Goal: Task Accomplishment & Management: Use online tool/utility

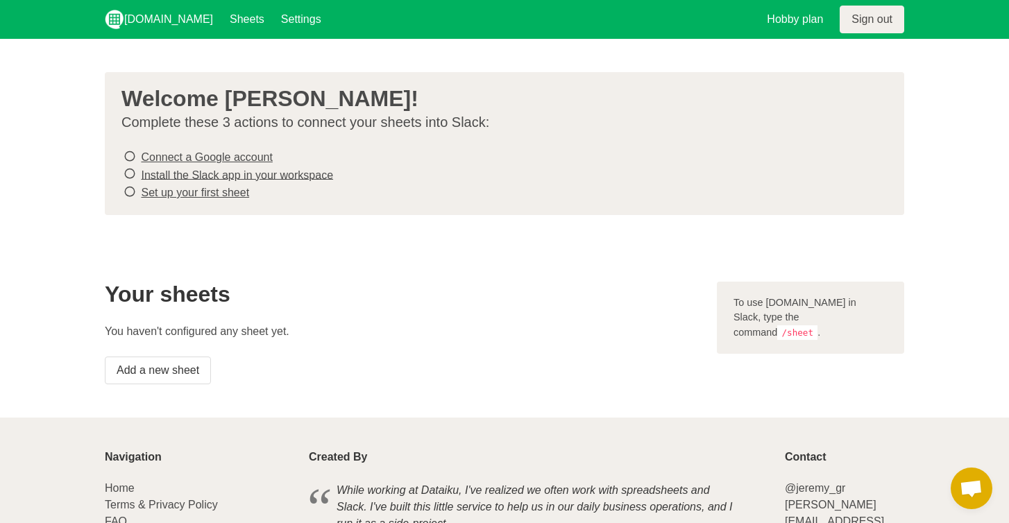
click at [874, 15] on link "Sign out" at bounding box center [872, 20] width 65 height 28
click at [180, 367] on link "Add a new sheet" at bounding box center [158, 371] width 106 height 28
click at [230, 154] on link "Connect a Google account" at bounding box center [206, 157] width 131 height 12
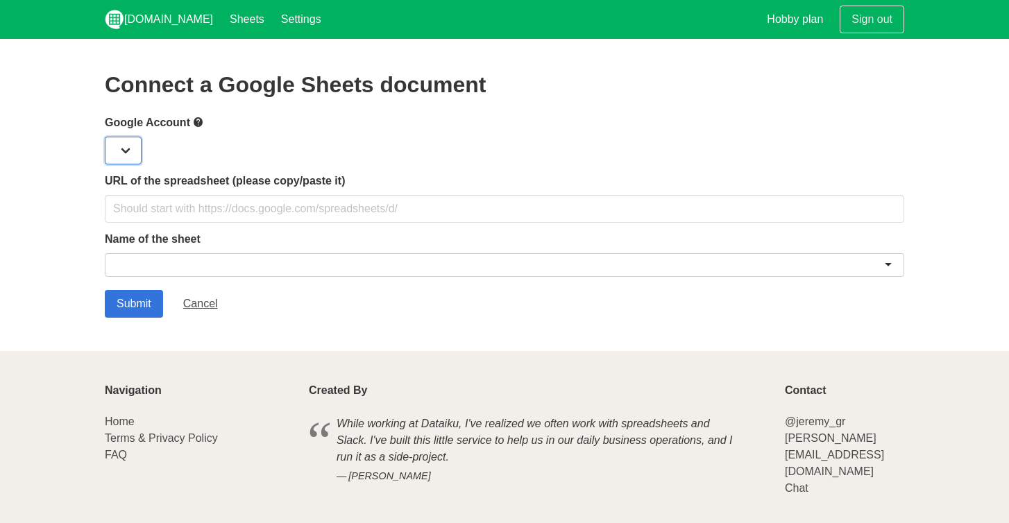
click at [141, 153] on select at bounding box center [123, 151] width 37 height 28
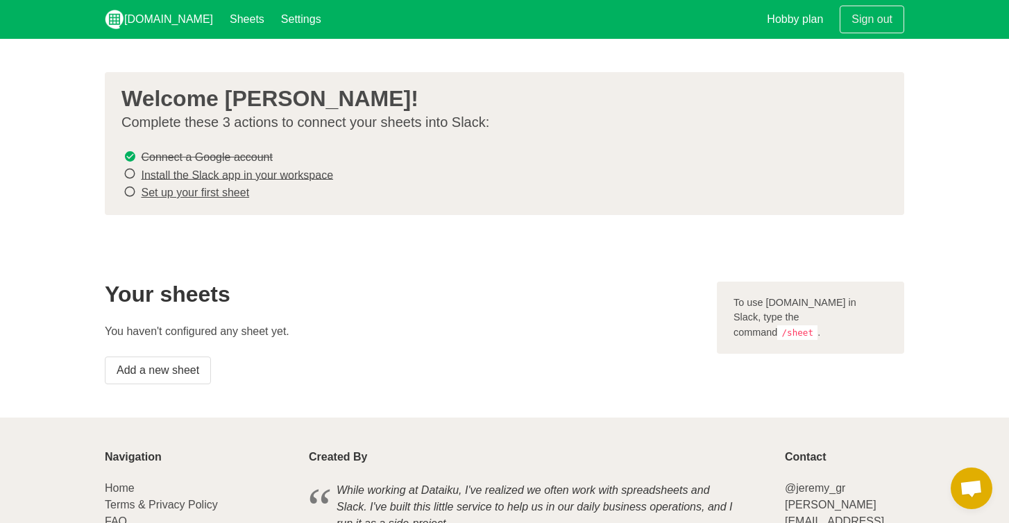
click at [203, 172] on link "Install the Slack app in your workspace" at bounding box center [237, 175] width 192 height 12
click at [223, 188] on link "Set up your first sheet" at bounding box center [195, 193] width 108 height 12
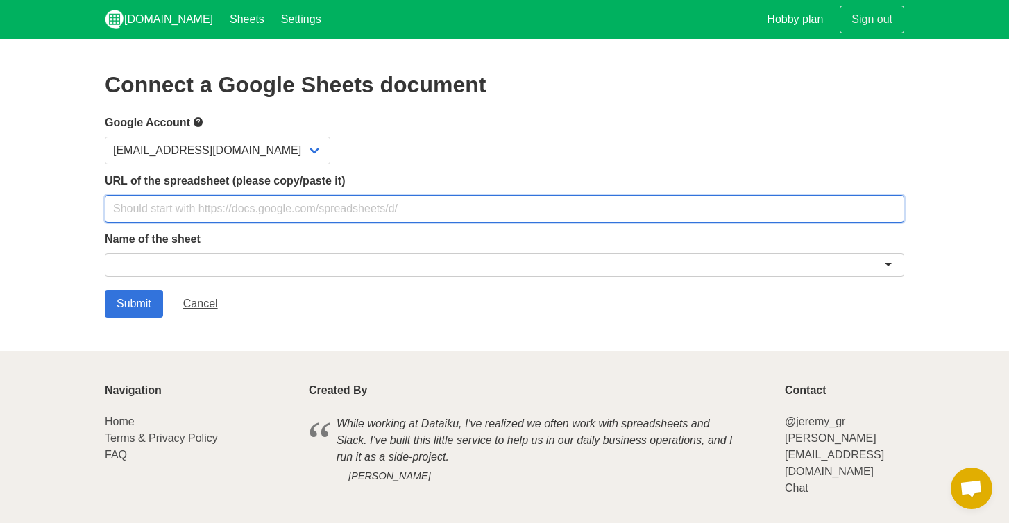
click at [302, 207] on input "text" at bounding box center [504, 209] width 799 height 28
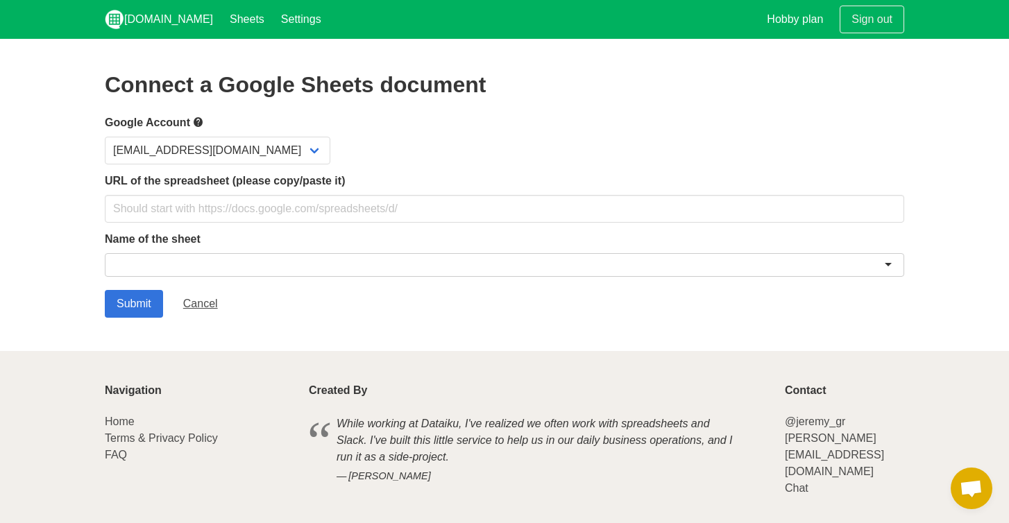
click at [418, 236] on label "Name of the sheet" at bounding box center [504, 239] width 799 height 17
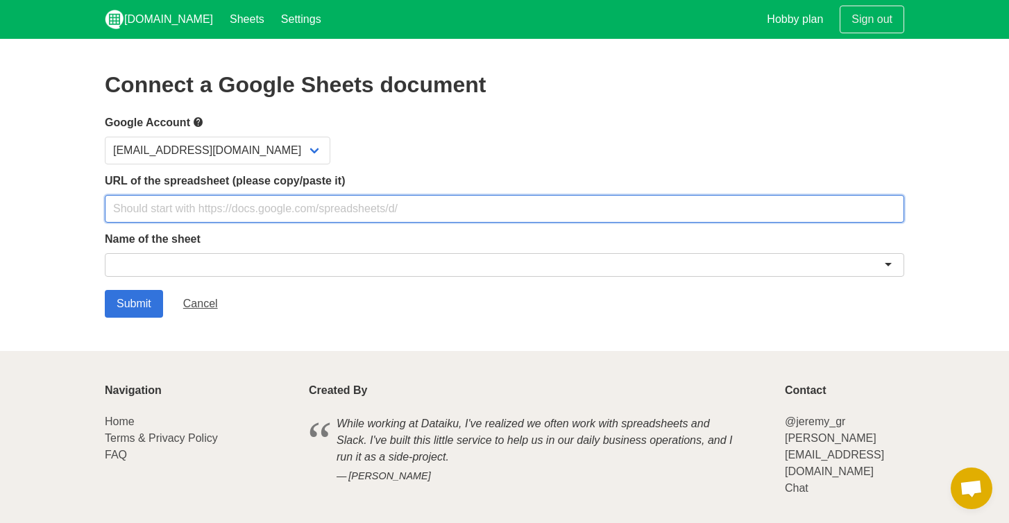
click at [303, 206] on input "text" at bounding box center [504, 209] width 799 height 28
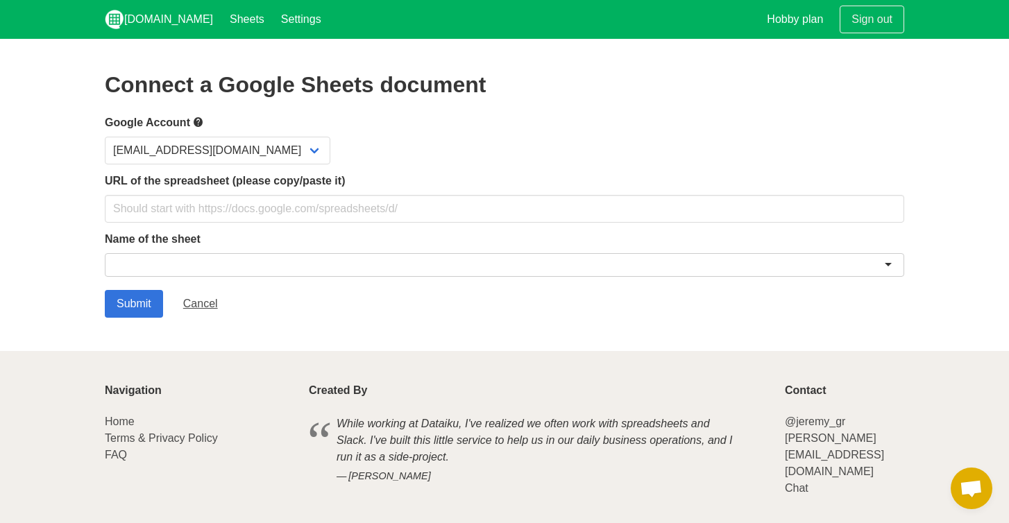
click at [760, 260] on div at bounding box center [504, 265] width 799 height 24
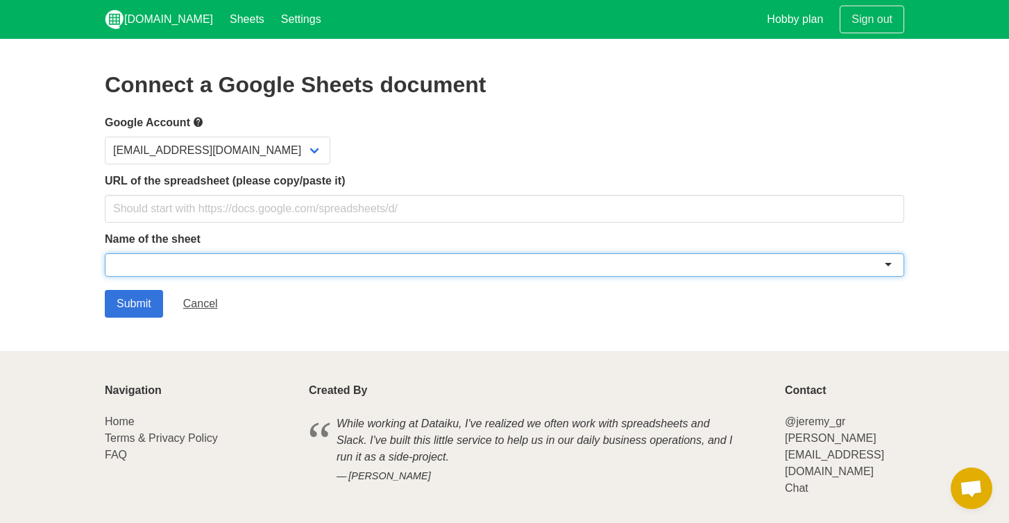
click at [888, 255] on div at bounding box center [504, 265] width 799 height 24
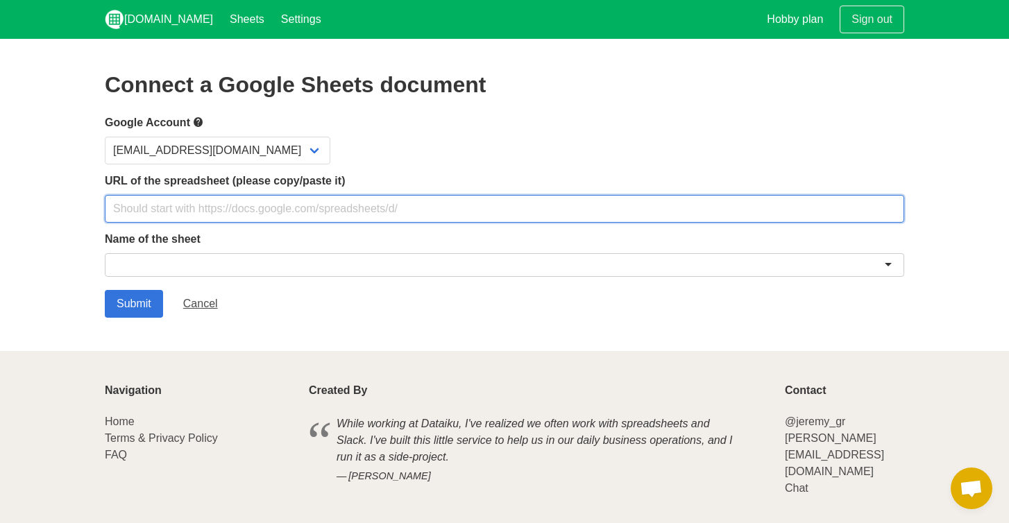
click at [365, 208] on input "text" at bounding box center [504, 209] width 799 height 28
paste input "https://docs.google.com/spreadsheets/d/1pkL46loecZ7vVsh0YpK430bfKHVCJvDmKgJXwRQ…"
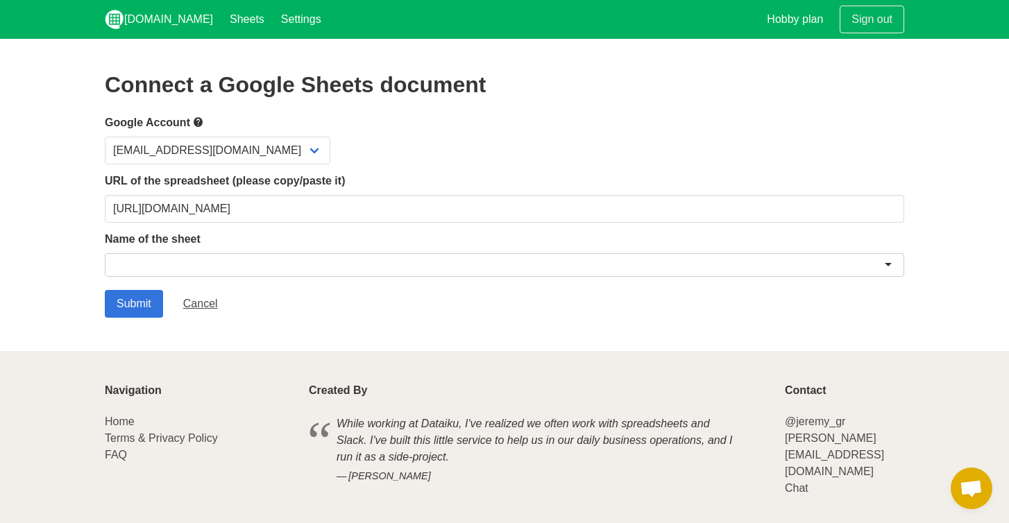
click at [505, 243] on label "Name of the sheet" at bounding box center [504, 239] width 799 height 17
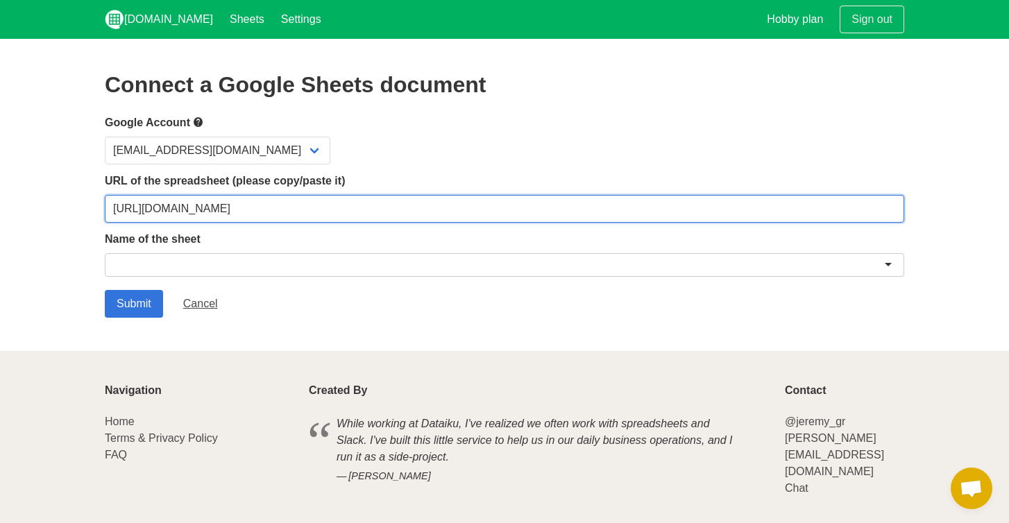
drag, startPoint x: 750, startPoint y: 208, endPoint x: 640, endPoint y: 209, distance: 110.4
click at [640, 209] on input "https://docs.google.com/spreadsheets/d/1pkL46loecZ7vVsh0YpK430bfKHVCJvDmKgJXwRQ…" at bounding box center [504, 209] width 799 height 28
click at [756, 202] on input "https://docs.google.com/spreadsheets/d/1pkL46loecZ7vVsh0YpK430bfKHVCJvDmKgJXwRQ…" at bounding box center [504, 209] width 799 height 28
drag, startPoint x: 772, startPoint y: 208, endPoint x: 615, endPoint y: 210, distance: 157.6
click at [615, 210] on input "https://docs.google.com/spreadsheets/d/1pkL46loecZ7vVsh0YpK430bfKHVCJvDmKgJXwRQ…" at bounding box center [504, 209] width 799 height 28
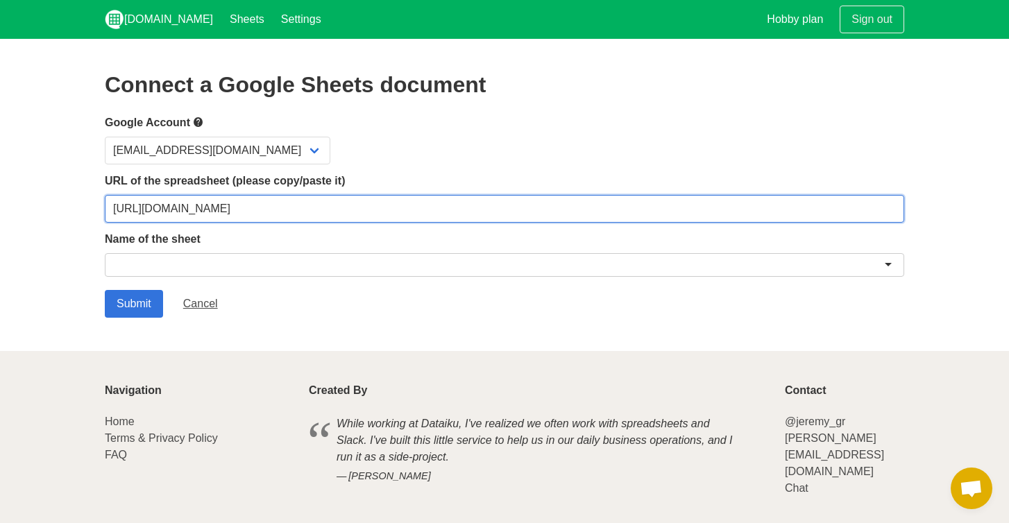
type input "https://docs.google.com/spreadsheets/d/1pkL46loecZ7vVsh0YpK430bfKHVCJvDmKgJXwRQ…"
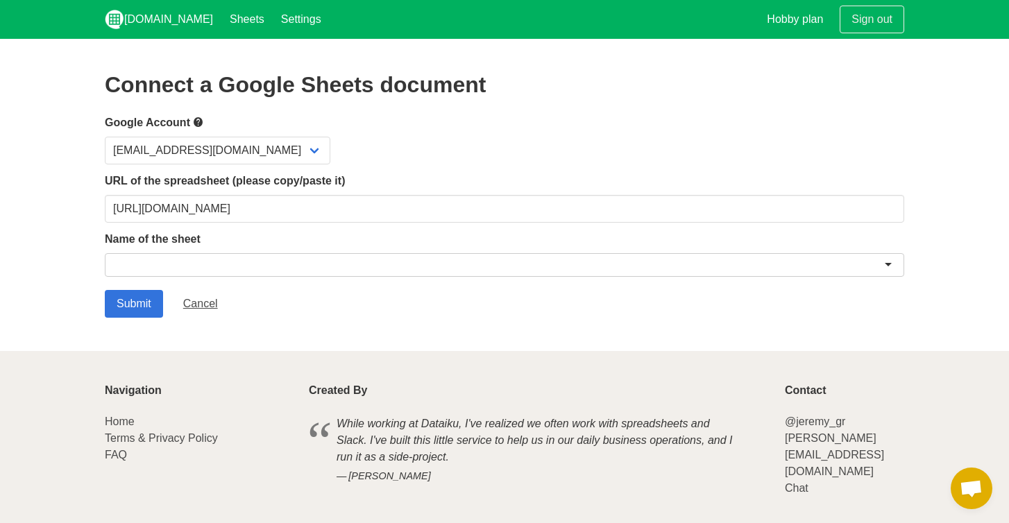
click at [530, 240] on label "Name of the sheet" at bounding box center [504, 239] width 799 height 17
click at [520, 256] on div at bounding box center [504, 265] width 799 height 24
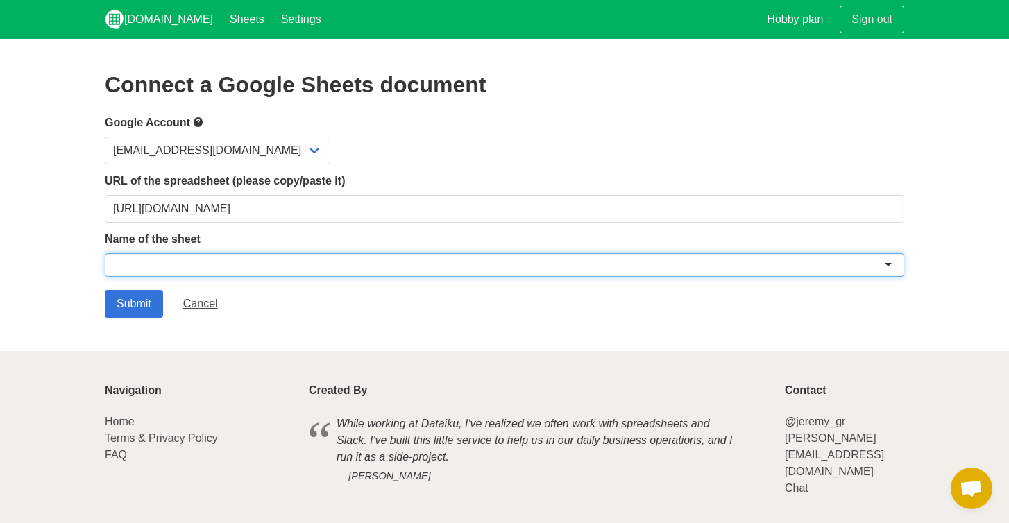
click at [888, 263] on div at bounding box center [504, 265] width 799 height 24
click at [357, 272] on div at bounding box center [504, 265] width 799 height 24
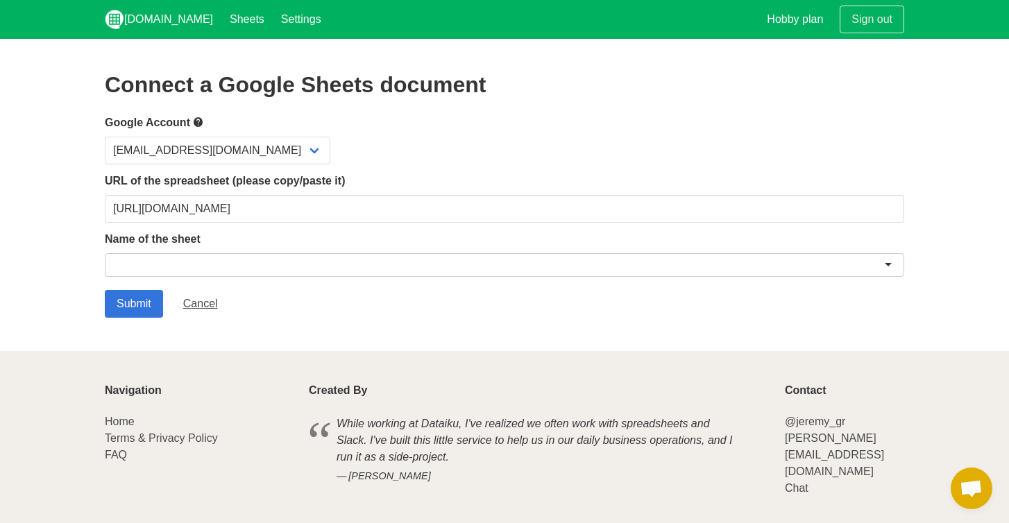
click at [400, 246] on label "Name of the sheet" at bounding box center [504, 239] width 799 height 17
click at [142, 302] on input "Submit" at bounding box center [134, 304] width 58 height 28
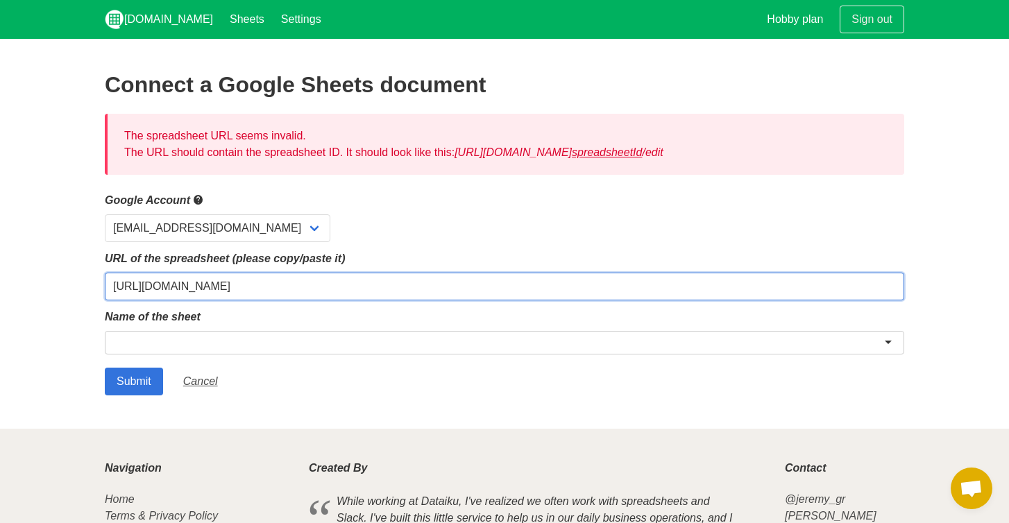
click at [654, 285] on input "https://docs.google.com/spreadsheets/d/1pkL46loecZ7vVsh0YpK430bfKHVCJvDmKgJXwRQ…" at bounding box center [504, 287] width 799 height 28
drag, startPoint x: 672, startPoint y: 287, endPoint x: 50, endPoint y: 284, distance: 621.8
click at [50, 284] on section "Connect a Google Sheets document The spreadsheet URL seems invalid. The URL sho…" at bounding box center [504, 234] width 1009 height 390
paste input "?usp=sharing"
type input "[URL][DOMAIN_NAME]"
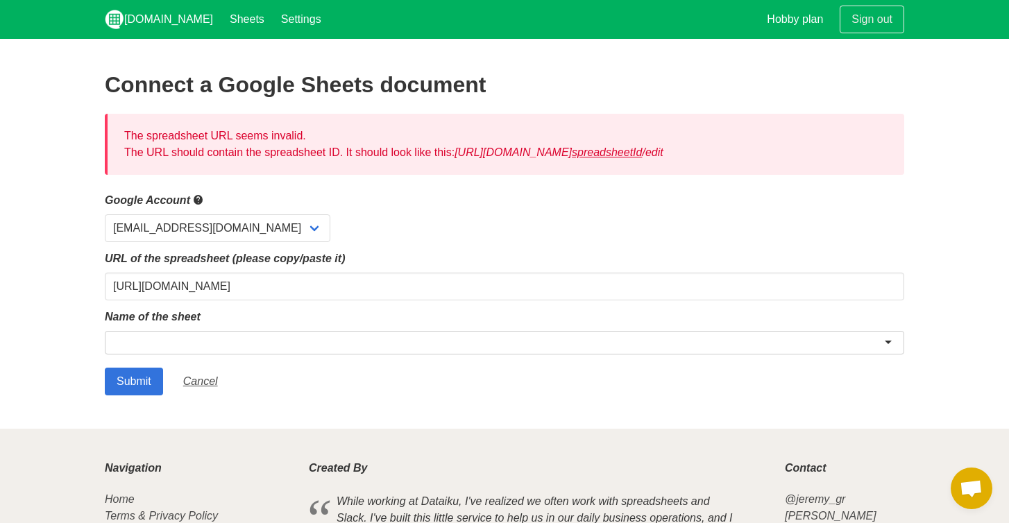
click at [271, 320] on label "Name of the sheet" at bounding box center [504, 317] width 799 height 17
click at [137, 375] on input "Submit" at bounding box center [134, 382] width 58 height 28
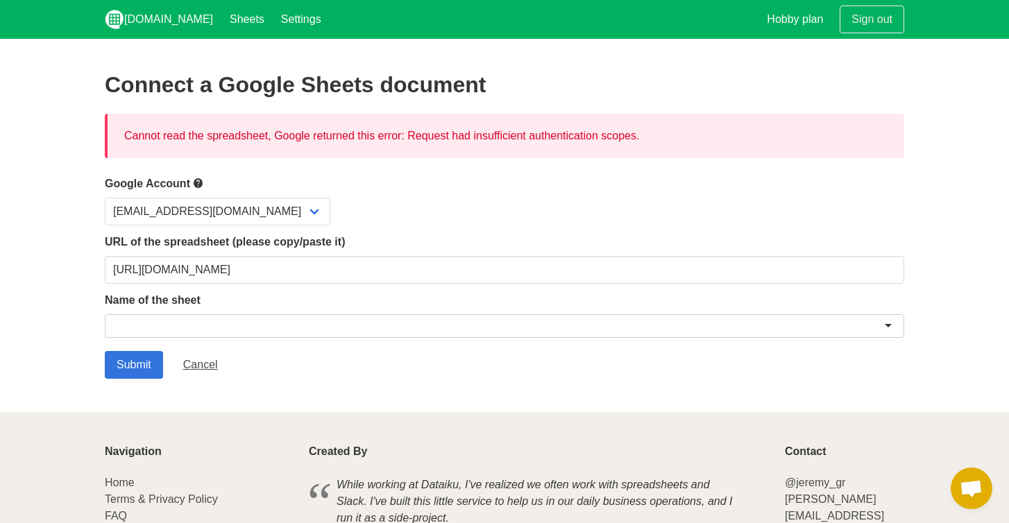
click at [389, 323] on div at bounding box center [504, 326] width 799 height 24
click at [419, 303] on label "Name of the sheet" at bounding box center [504, 300] width 799 height 17
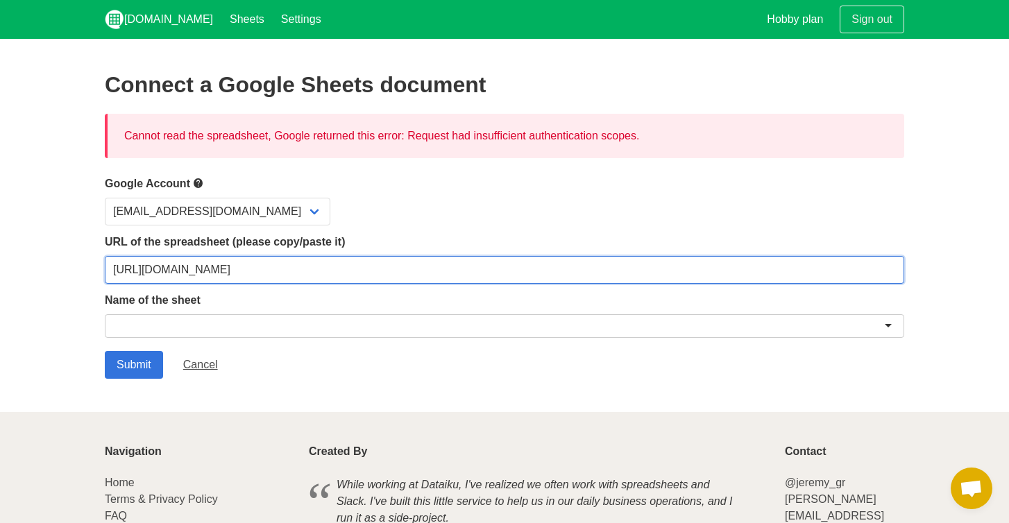
drag, startPoint x: 739, startPoint y: 275, endPoint x: 639, endPoint y: 271, distance: 100.0
click at [639, 271] on input "[URL][DOMAIN_NAME]" at bounding box center [504, 270] width 799 height 28
type input "[URL][DOMAIN_NAME]"
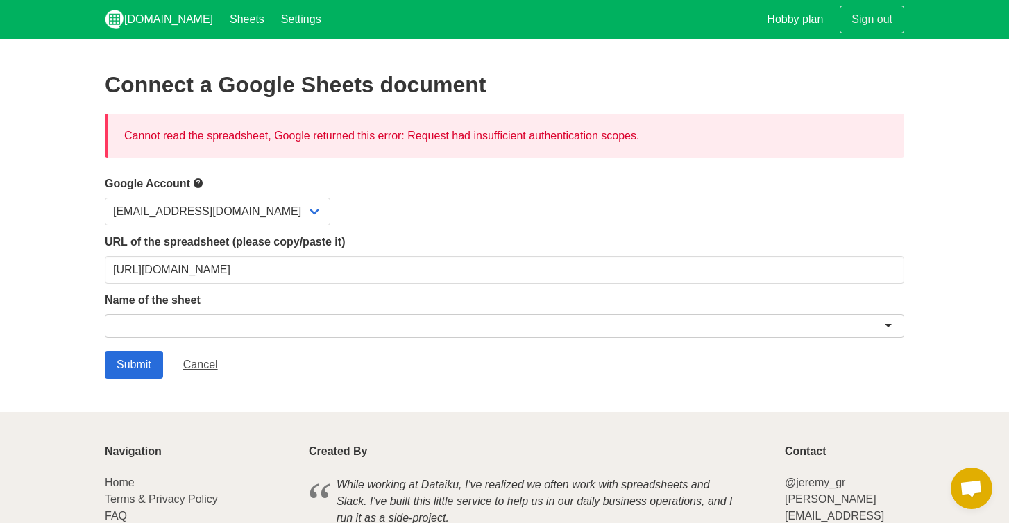
click at [136, 365] on input "Submit" at bounding box center [134, 365] width 58 height 28
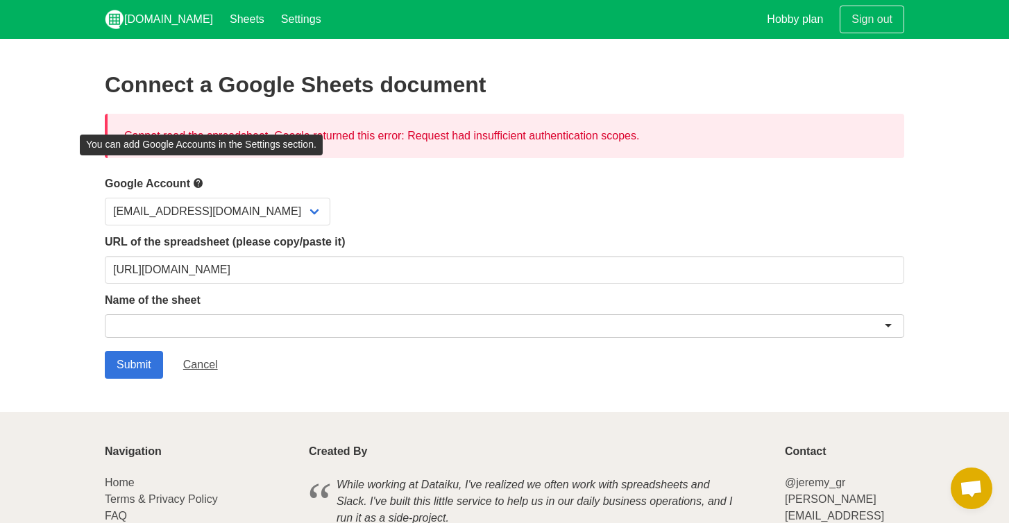
click at [203, 184] on icon at bounding box center [198, 183] width 11 height 17
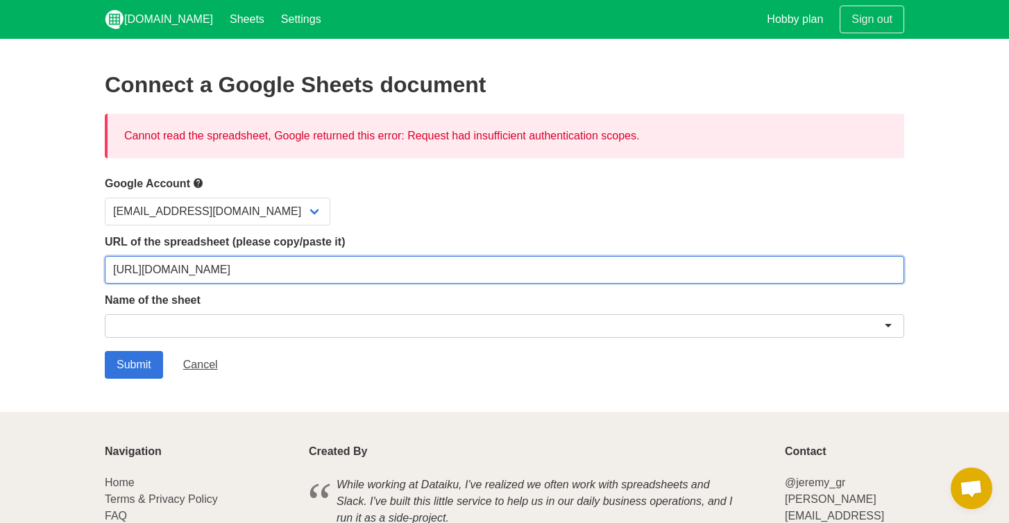
drag, startPoint x: 670, startPoint y: 262, endPoint x: 690, endPoint y: 269, distance: 21.3
click at [690, 269] on input "[URL][DOMAIN_NAME]" at bounding box center [504, 270] width 799 height 28
paste input "?usp=sharing"
type input "https://docs.google.com/spreadsheets/d/1pkL46loecZ7vVsh0YpK430bfKHVCJvDmKgJXwRQ…"
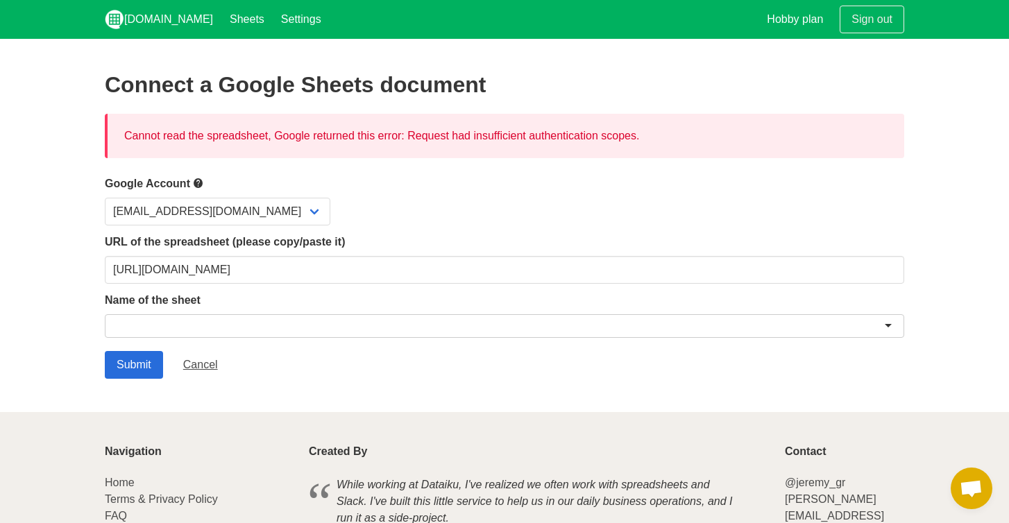
click at [144, 371] on input "Submit" at bounding box center [134, 365] width 58 height 28
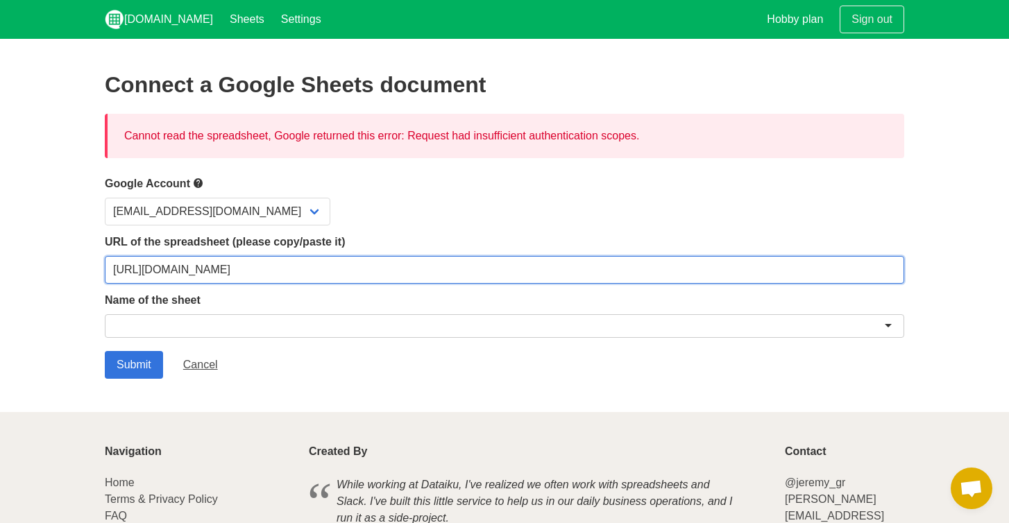
drag, startPoint x: 749, startPoint y: 269, endPoint x: 638, endPoint y: 273, distance: 110.4
click at [638, 273] on input "[URL][DOMAIN_NAME]" at bounding box center [504, 270] width 799 height 28
type input "[URL][DOMAIN_NAME]"
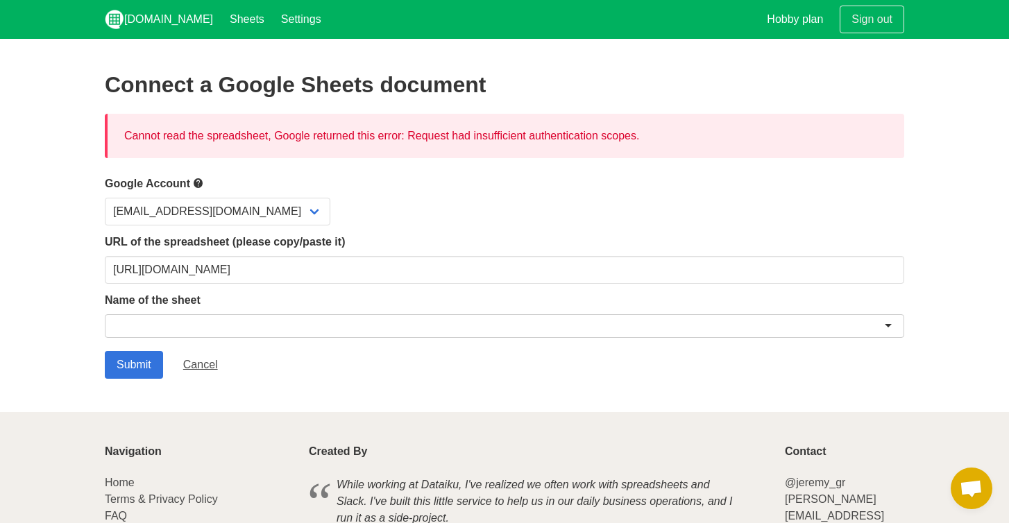
click at [508, 187] on label "Google Account" at bounding box center [504, 183] width 799 height 17
click at [126, 372] on input "Submit" at bounding box center [134, 365] width 58 height 28
click at [207, 327] on div at bounding box center [504, 326] width 799 height 24
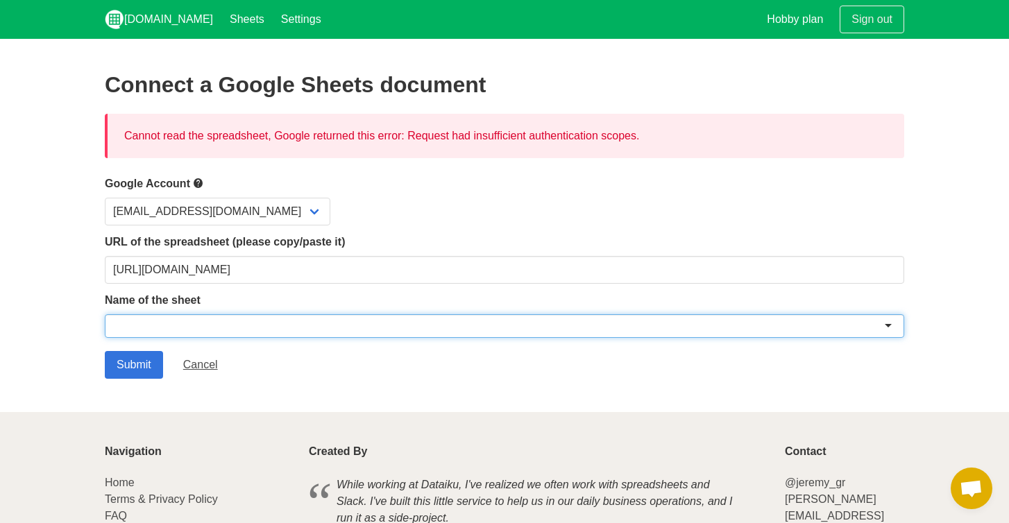
click at [267, 325] on div at bounding box center [504, 326] width 799 height 24
paste input "leadsinfo"
type input "leadsinfo"
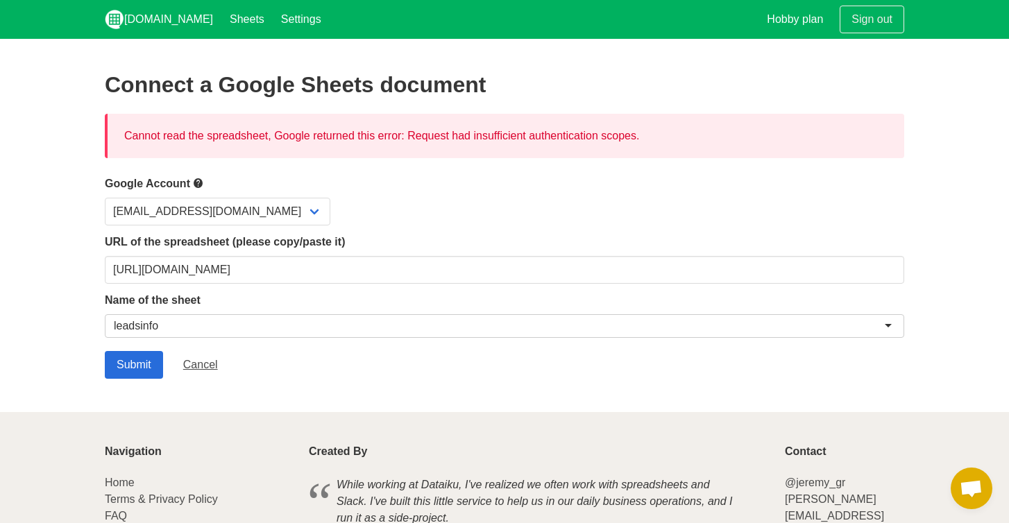
click at [136, 362] on input "Submit" at bounding box center [134, 365] width 58 height 28
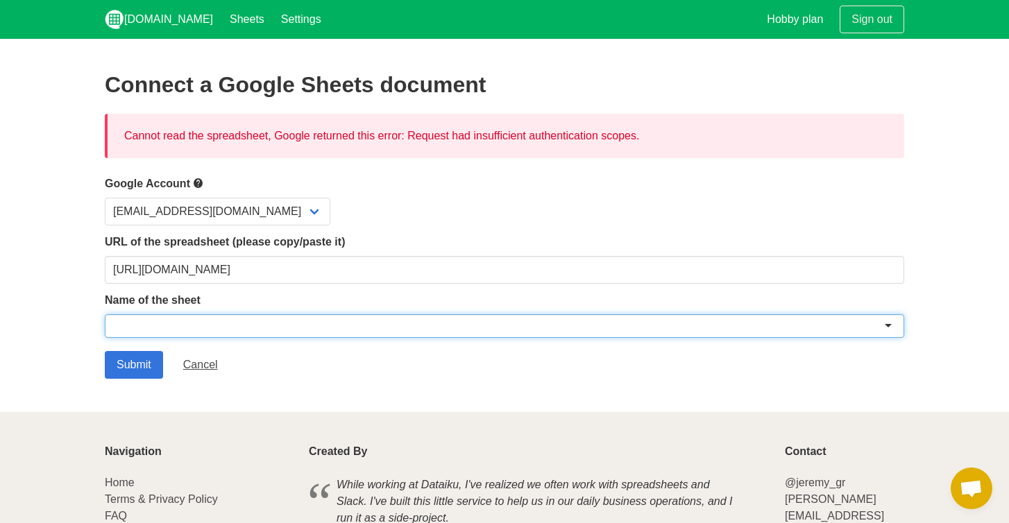
click at [892, 322] on div at bounding box center [504, 326] width 799 height 24
click at [199, 355] on link "Cancel" at bounding box center [200, 365] width 58 height 28
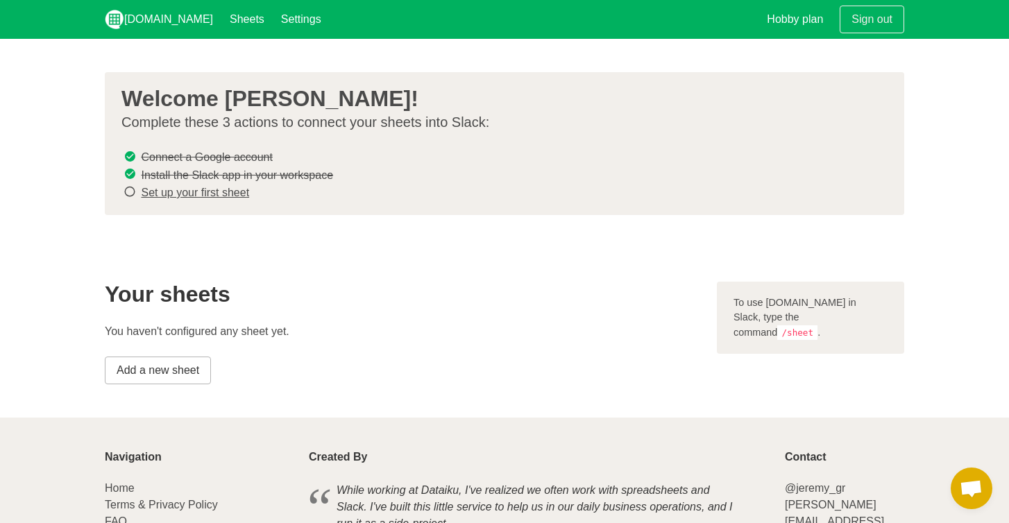
click at [185, 369] on link "Add a new sheet" at bounding box center [158, 371] width 106 height 28
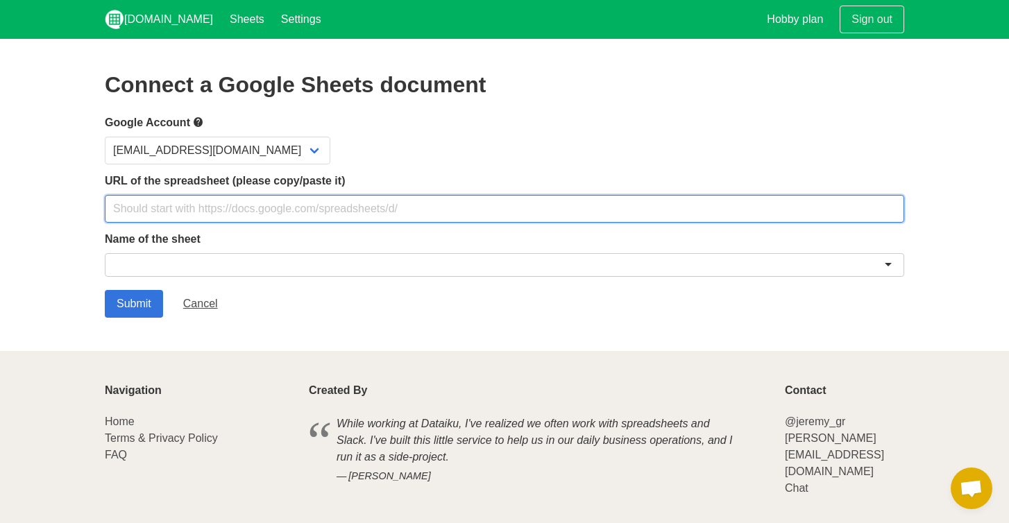
click at [355, 203] on input "text" at bounding box center [504, 209] width 799 height 28
